Goal: Task Accomplishment & Management: Use online tool/utility

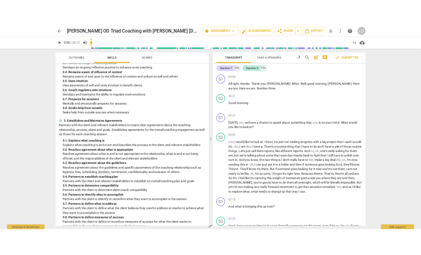
scroll to position [166, 0]
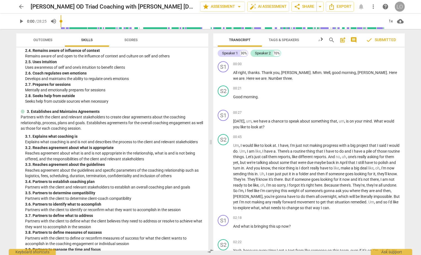
click at [400, 4] on div "LO" at bounding box center [400, 7] width 10 height 10
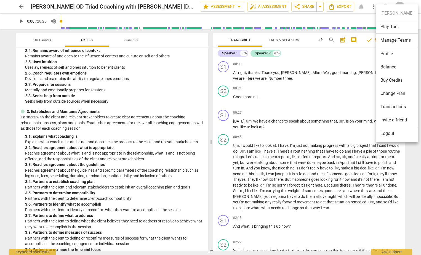
click at [386, 9] on ul "[PERSON_NAME] Play Tour Manage Teams Profile Balance Buy Credits Change Plan Tr…" at bounding box center [397, 73] width 42 height 138
click at [19, 5] on div at bounding box center [210, 127] width 421 height 255
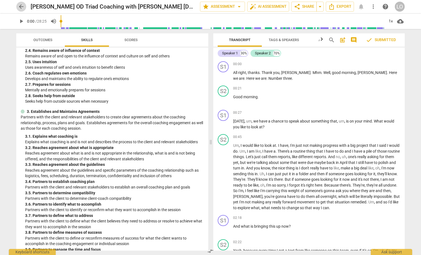
click at [20, 5] on span "arrow_back" at bounding box center [21, 6] width 7 height 7
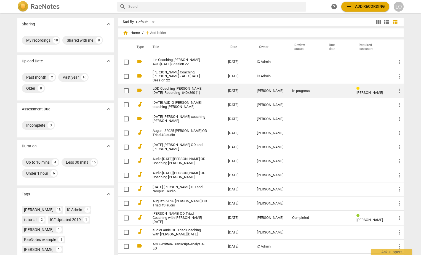
click at [162, 87] on link "LOD Coaching [PERSON_NAME] [DATE]_Recording_640x360 (1)" at bounding box center [181, 91] width 56 height 8
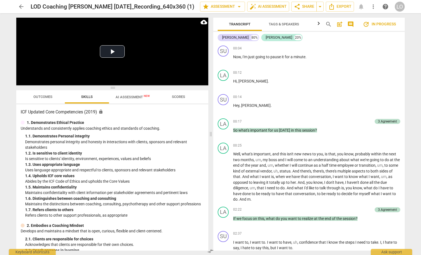
click at [382, 23] on span "update In progress" at bounding box center [379, 24] width 33 height 7
click at [350, 23] on span "comment" at bounding box center [350, 24] width 7 height 7
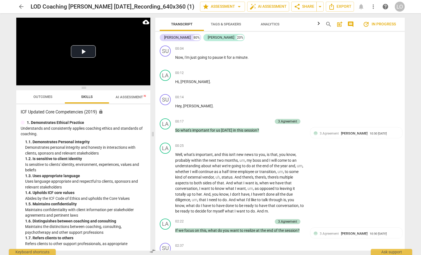
click at [350, 24] on span "comment" at bounding box center [350, 24] width 7 height 7
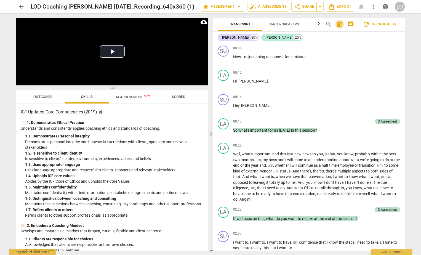
click at [339, 23] on span "post_add" at bounding box center [339, 24] width 7 height 7
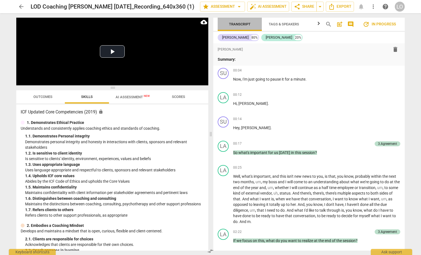
click at [237, 24] on span "Transcript" at bounding box center [240, 24] width 22 height 4
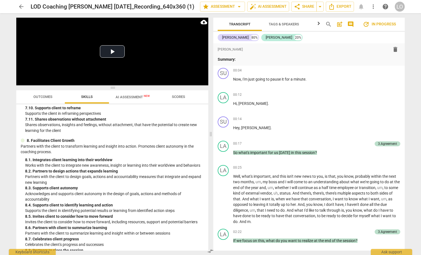
scroll to position [867, 0]
